Goal: Use online tool/utility: Utilize a website feature to perform a specific function

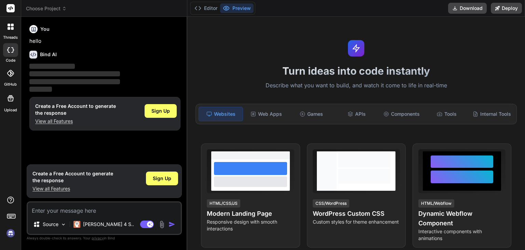
type textarea "x"
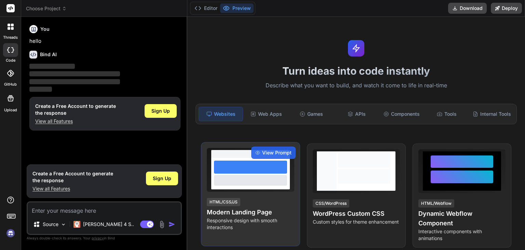
click at [244, 189] on div at bounding box center [250, 173] width 79 height 31
click at [267, 156] on span "View Prompt" at bounding box center [276, 152] width 29 height 7
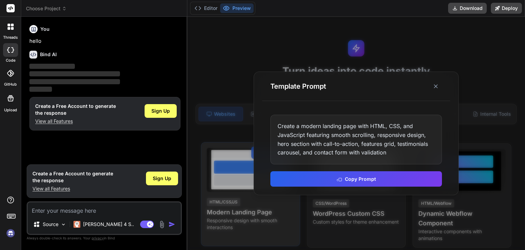
drag, startPoint x: 331, startPoint y: 186, endPoint x: 296, endPoint y: 181, distance: 35.9
click at [296, 181] on button "Copy Prompt" at bounding box center [357, 178] width 172 height 15
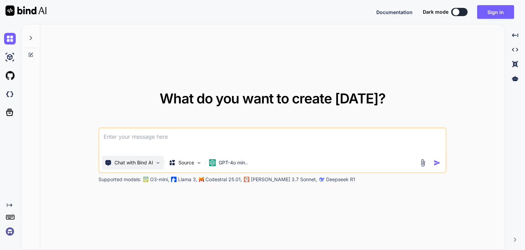
click at [132, 163] on p "Chat with Bind AI" at bounding box center [134, 162] width 39 height 7
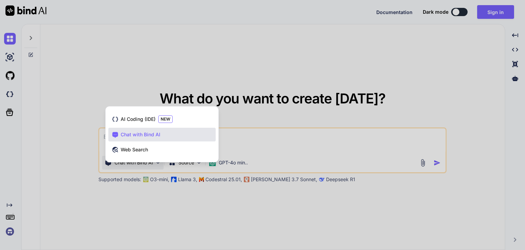
click at [126, 204] on div at bounding box center [262, 125] width 525 height 250
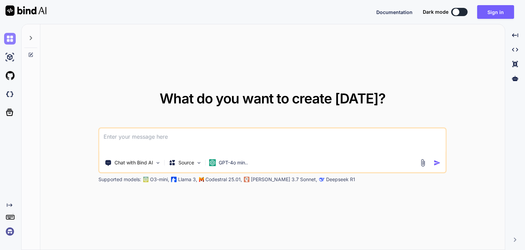
click at [11, 43] on img at bounding box center [10, 39] width 12 height 12
type textarea "x"
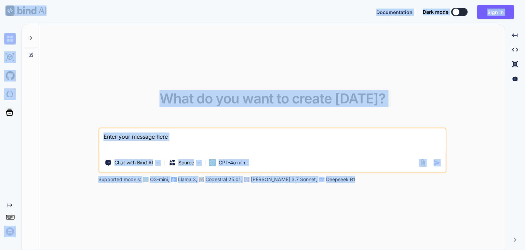
drag, startPoint x: 2, startPoint y: 4, endPoint x: 333, endPoint y: 178, distance: 374.3
click at [333, 178] on div "Documentation Dark mode Sign in Created with Pixso. Created with Pixso. What do…" at bounding box center [262, 125] width 525 height 250
copy div "Documentation Dark mode Sign in Created with Pixso. Created with Pixso. What do…"
drag, startPoint x: 191, startPoint y: 61, endPoint x: 202, endPoint y: 35, distance: 28.8
click at [192, 62] on div "What do you want to create today? Chat with Bind AI Source GPT-4o min.. Support…" at bounding box center [272, 137] width 465 height 226
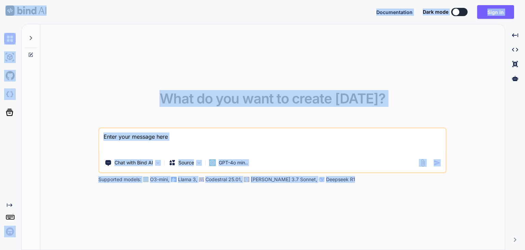
click at [212, 37] on div "What do you want to create today? Chat with Bind AI Source GPT-4o min.. Support…" at bounding box center [272, 137] width 465 height 226
drag, startPoint x: 150, startPoint y: 74, endPoint x: 161, endPoint y: 73, distance: 11.1
click at [151, 73] on div "What do you want to create today? Chat with Bind AI Source GPT-4o min.. Support…" at bounding box center [272, 137] width 465 height 226
click at [275, 63] on div "What do you want to create today? Chat with Bind AI Source GPT-4o min.. Support…" at bounding box center [272, 137] width 465 height 226
drag, startPoint x: 30, startPoint y: 14, endPoint x: 332, endPoint y: 181, distance: 345.0
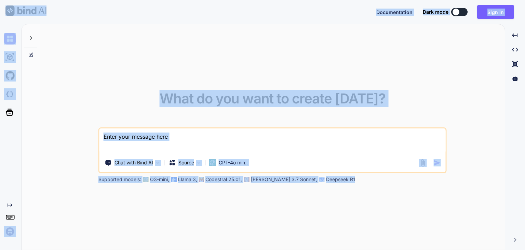
click at [332, 181] on div "Documentation Dark mode Sign in Created with Pixso. Created with Pixso. What do…" at bounding box center [262, 125] width 525 height 250
copy div "Documentation Dark mode Sign in Created with Pixso. Created with Pixso. What do…"
